Goal: Information Seeking & Learning: Learn about a topic

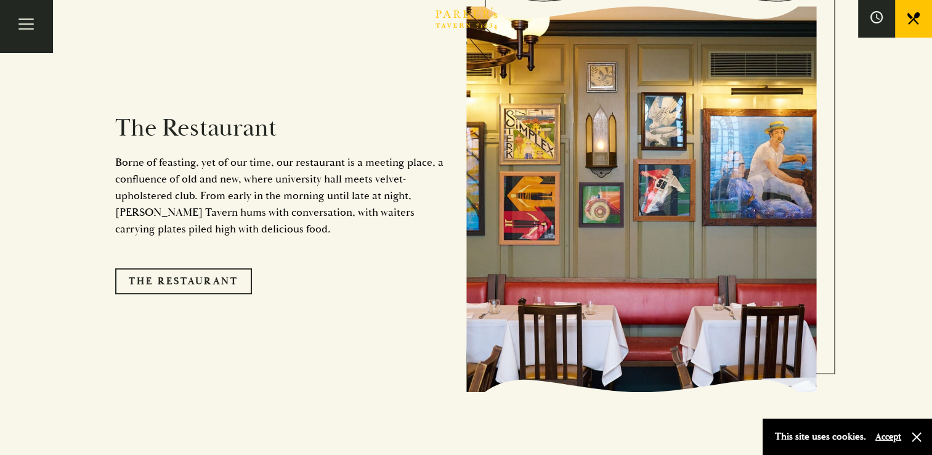
scroll to position [1027, 0]
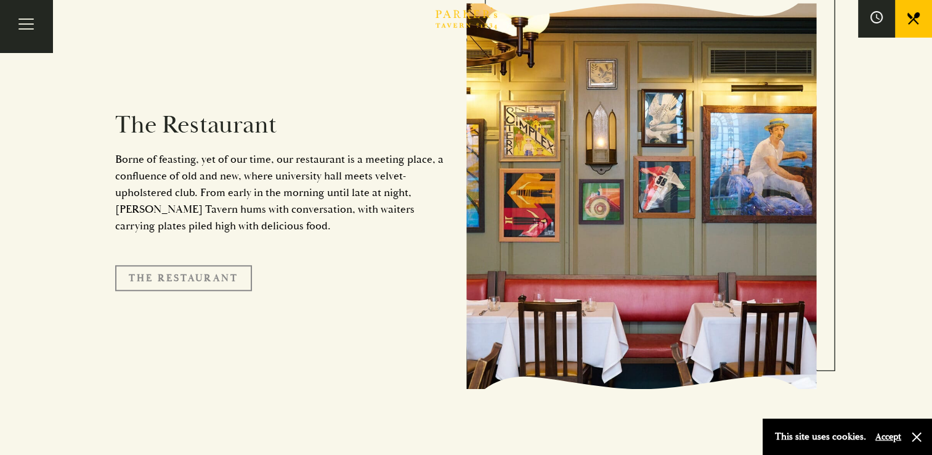
click at [224, 265] on link "The Restaurant" at bounding box center [183, 278] width 137 height 26
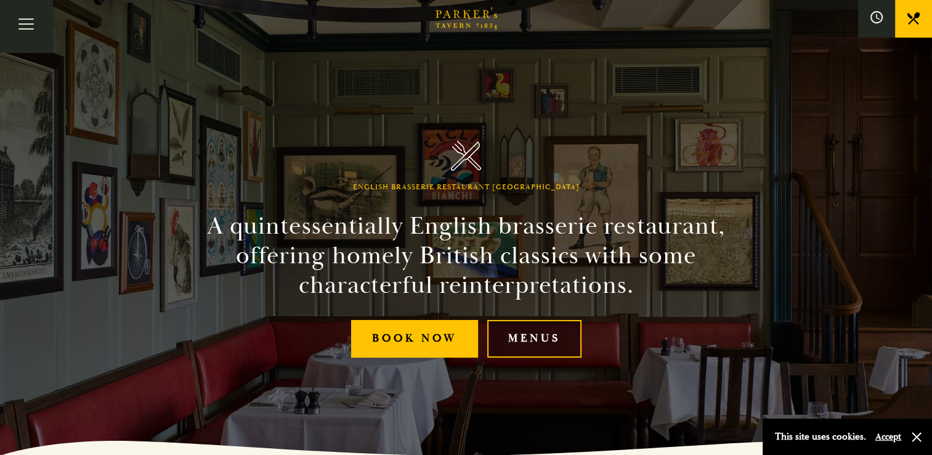
click at [534, 341] on link "Menus" at bounding box center [534, 339] width 94 height 38
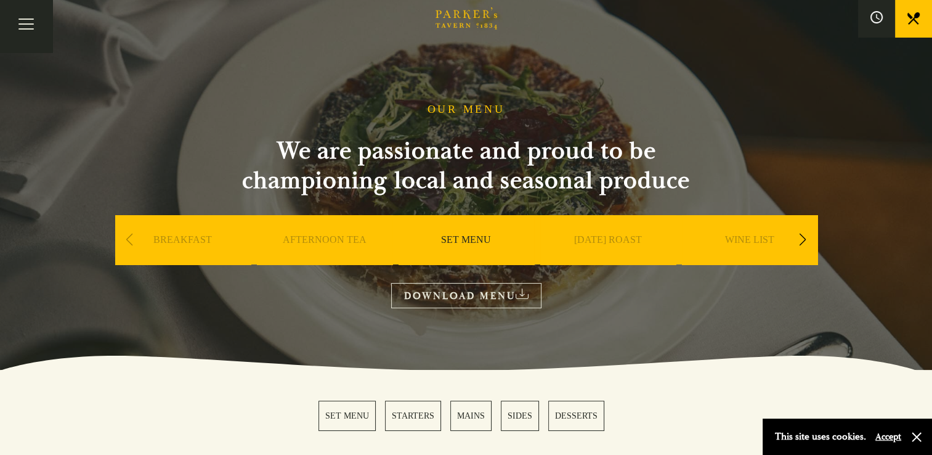
click at [472, 416] on link "MAINS" at bounding box center [470, 415] width 41 height 30
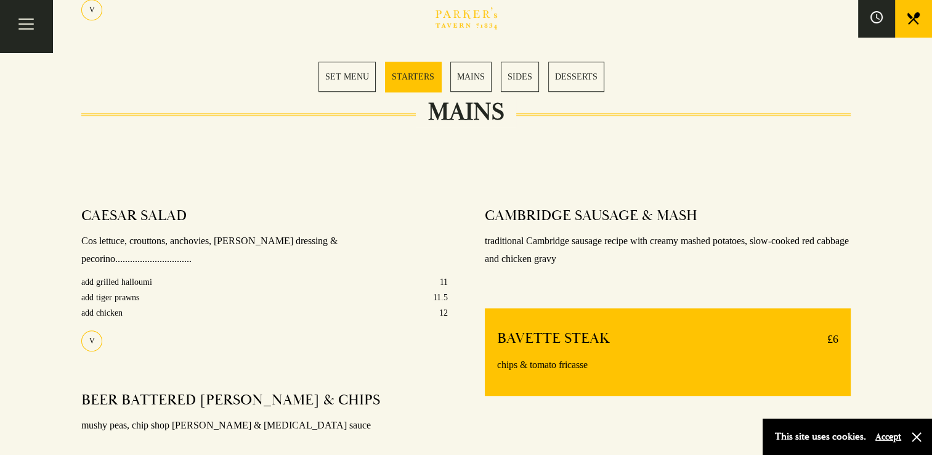
scroll to position [850, 0]
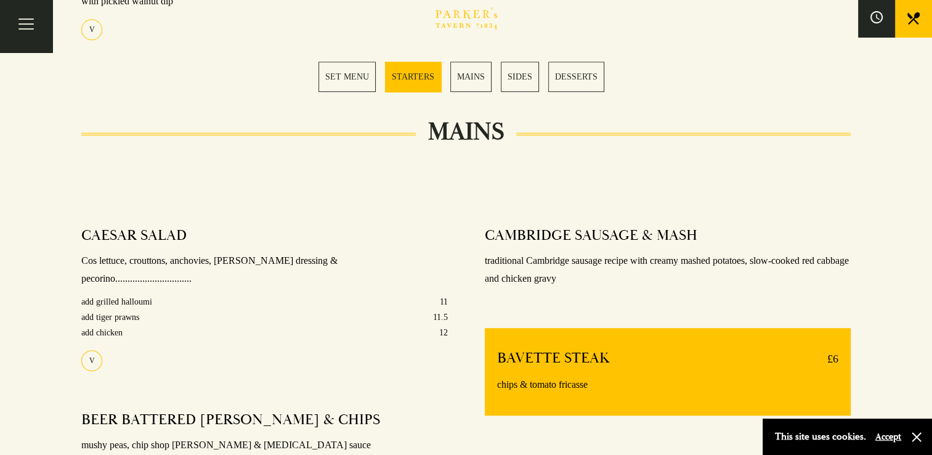
click at [476, 79] on link "MAINS" at bounding box center [470, 77] width 41 height 30
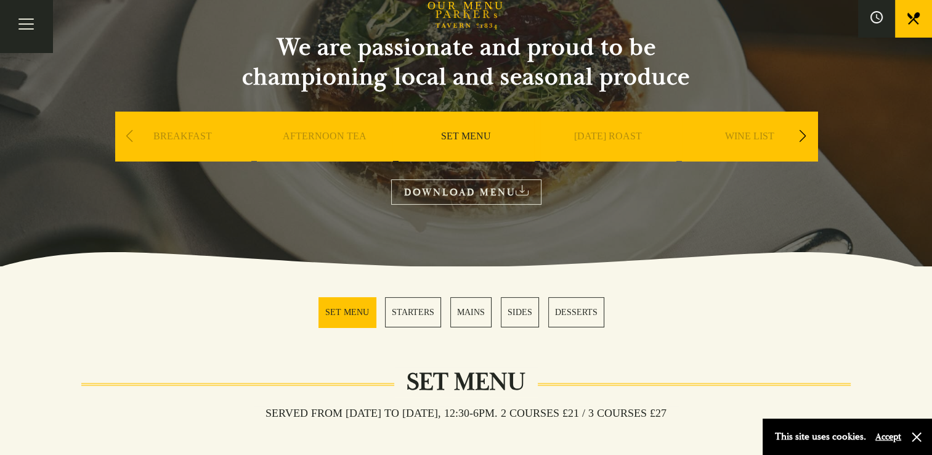
scroll to position [106, 0]
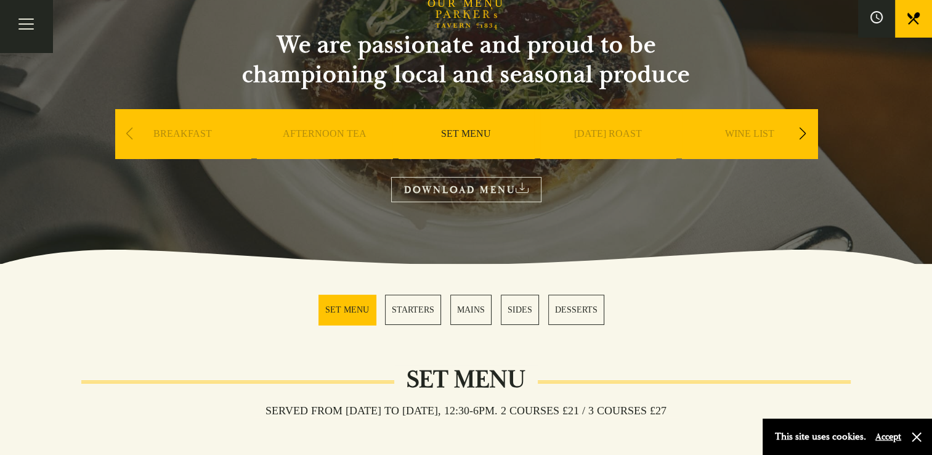
click at [459, 190] on link "DOWNLOAD MENU" at bounding box center [466, 189] width 150 height 25
click at [803, 137] on div "Next slide" at bounding box center [803, 133] width 17 height 27
click at [601, 134] on link "A LA CARTE" at bounding box center [607, 151] width 57 height 49
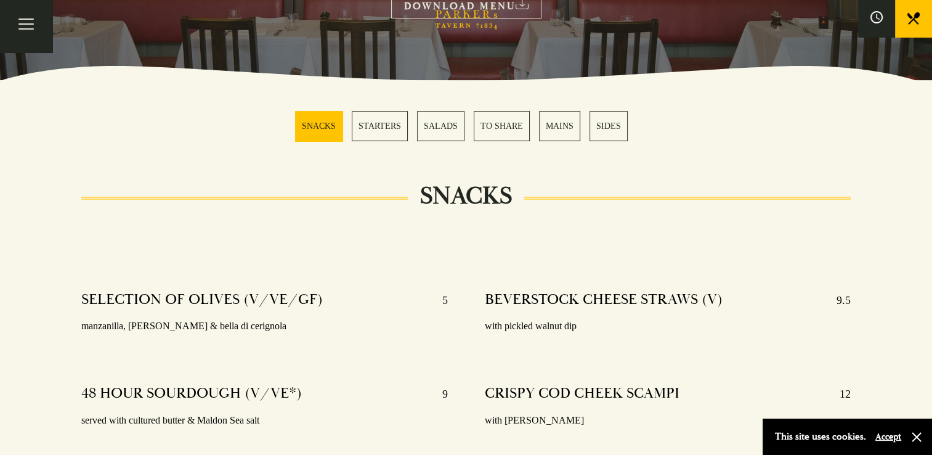
scroll to position [261, 0]
